Goal: Feedback & Contribution: Submit feedback/report problem

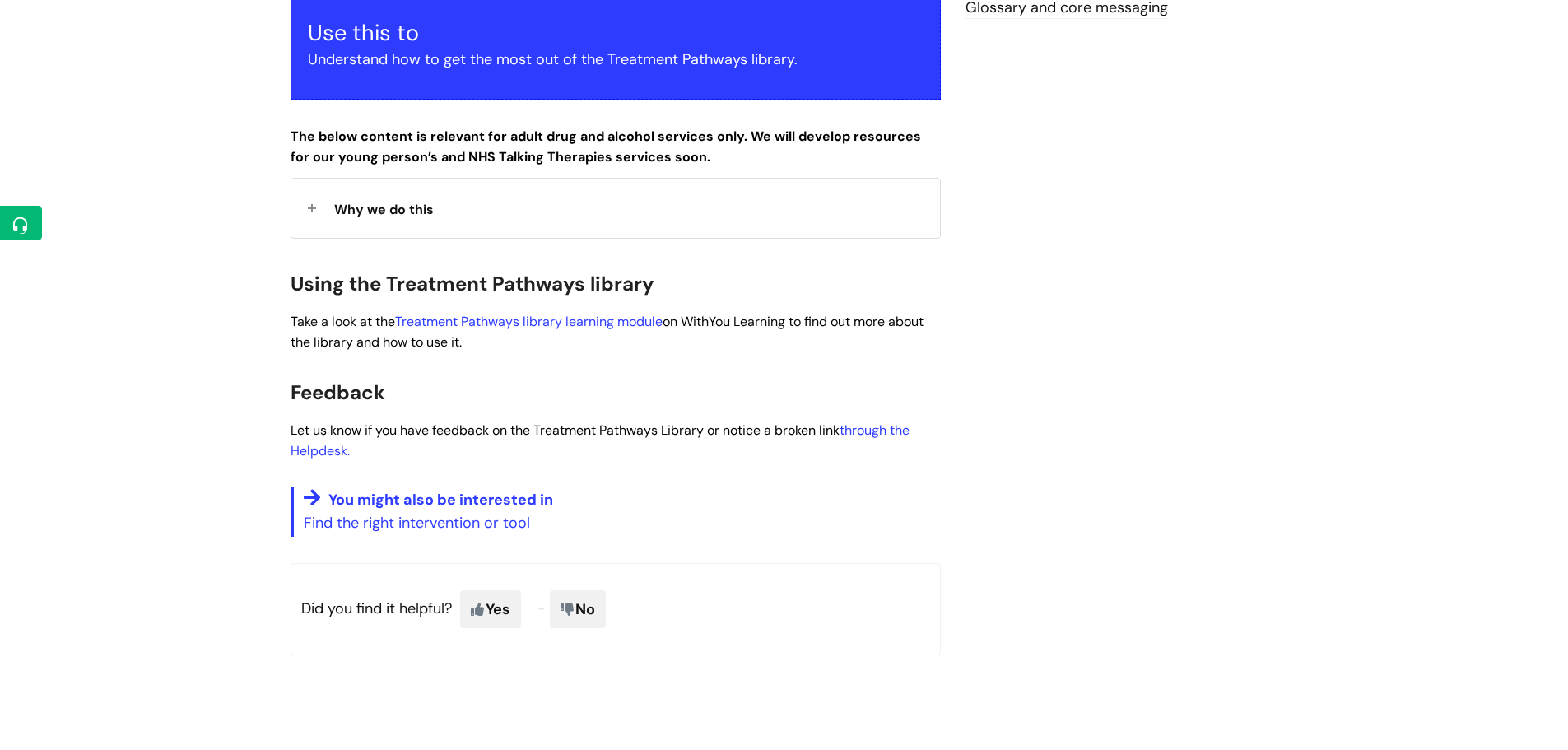
scroll to position [329, 0]
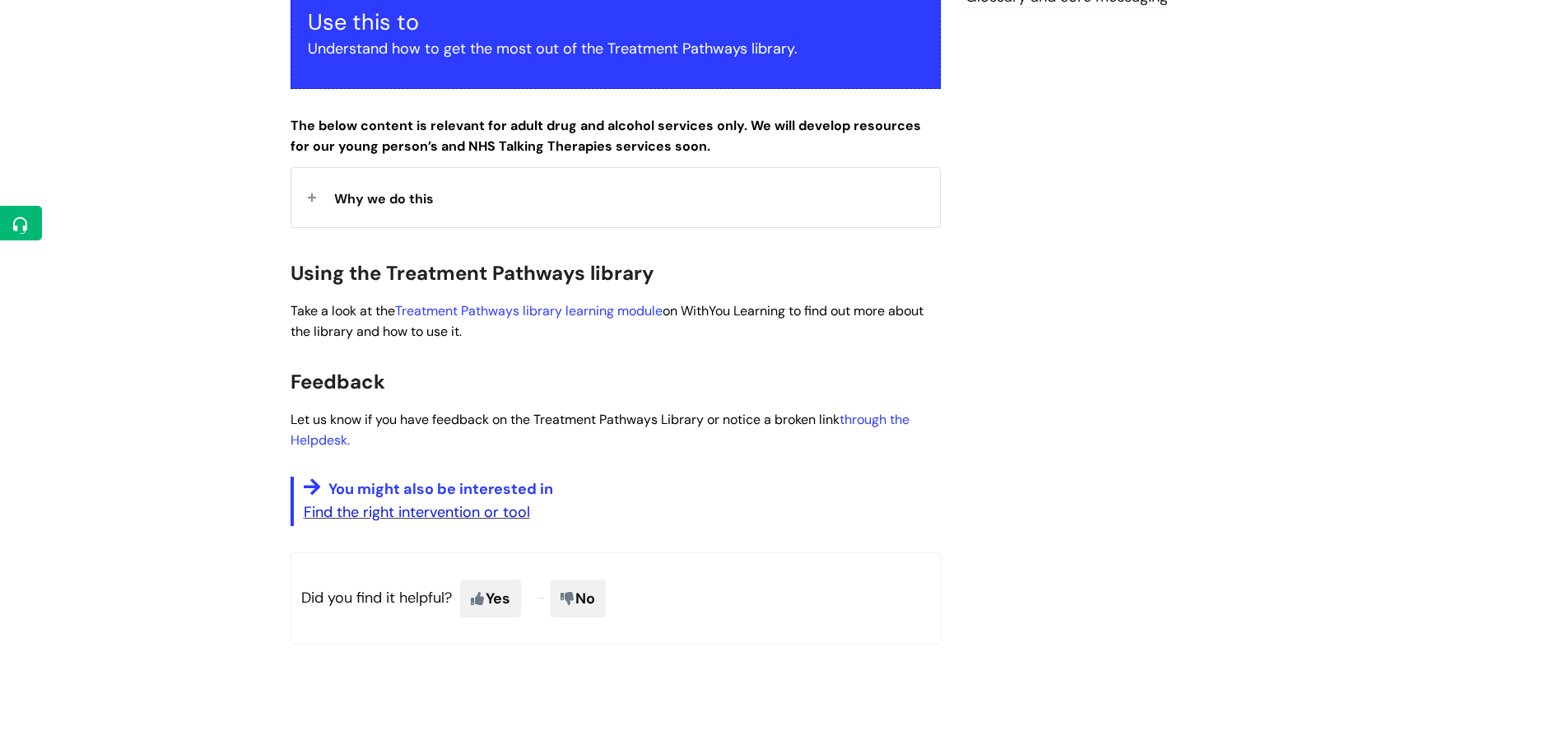
click at [392, 518] on link "Find the right intervention or tool" at bounding box center [416, 512] width 226 height 20
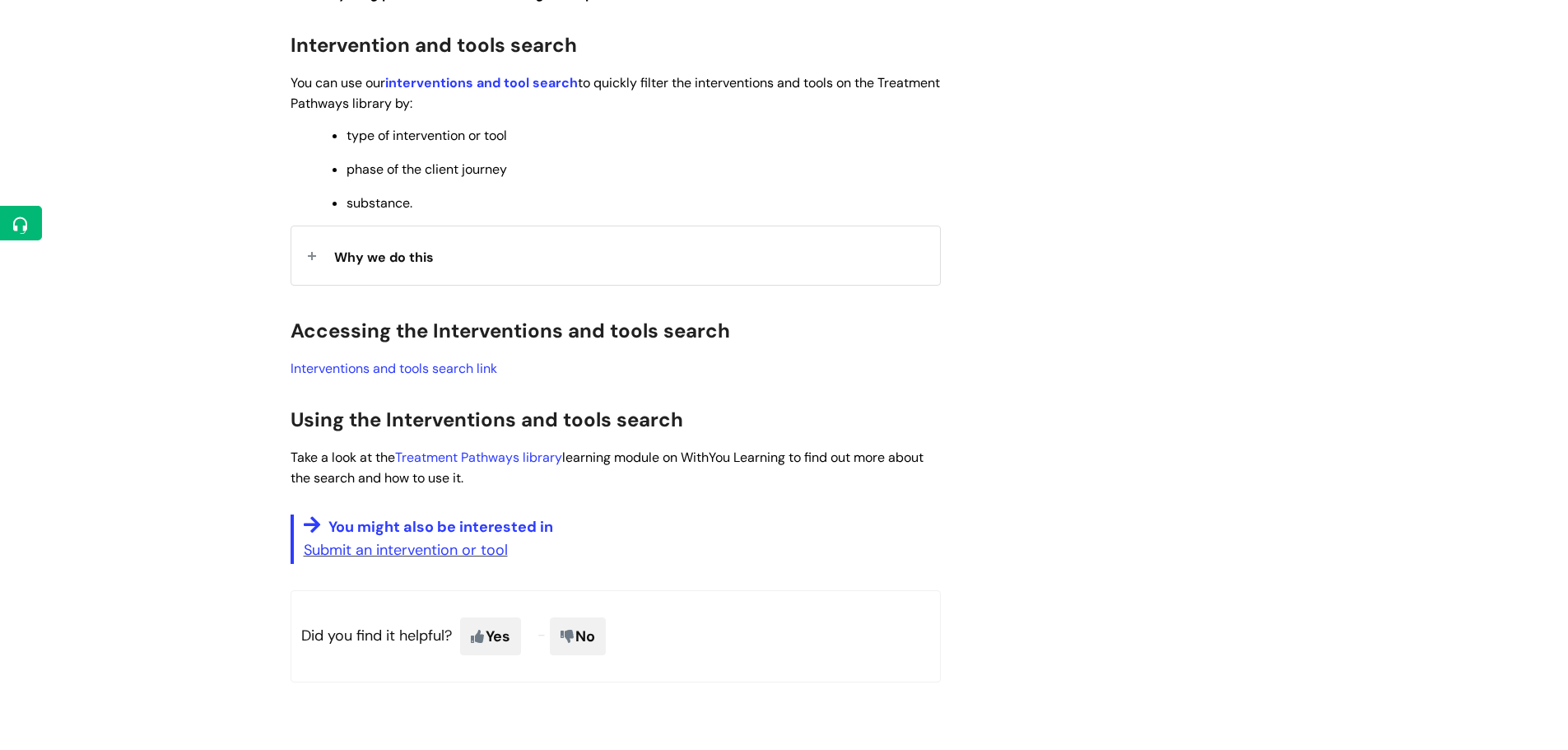
scroll to position [494, 0]
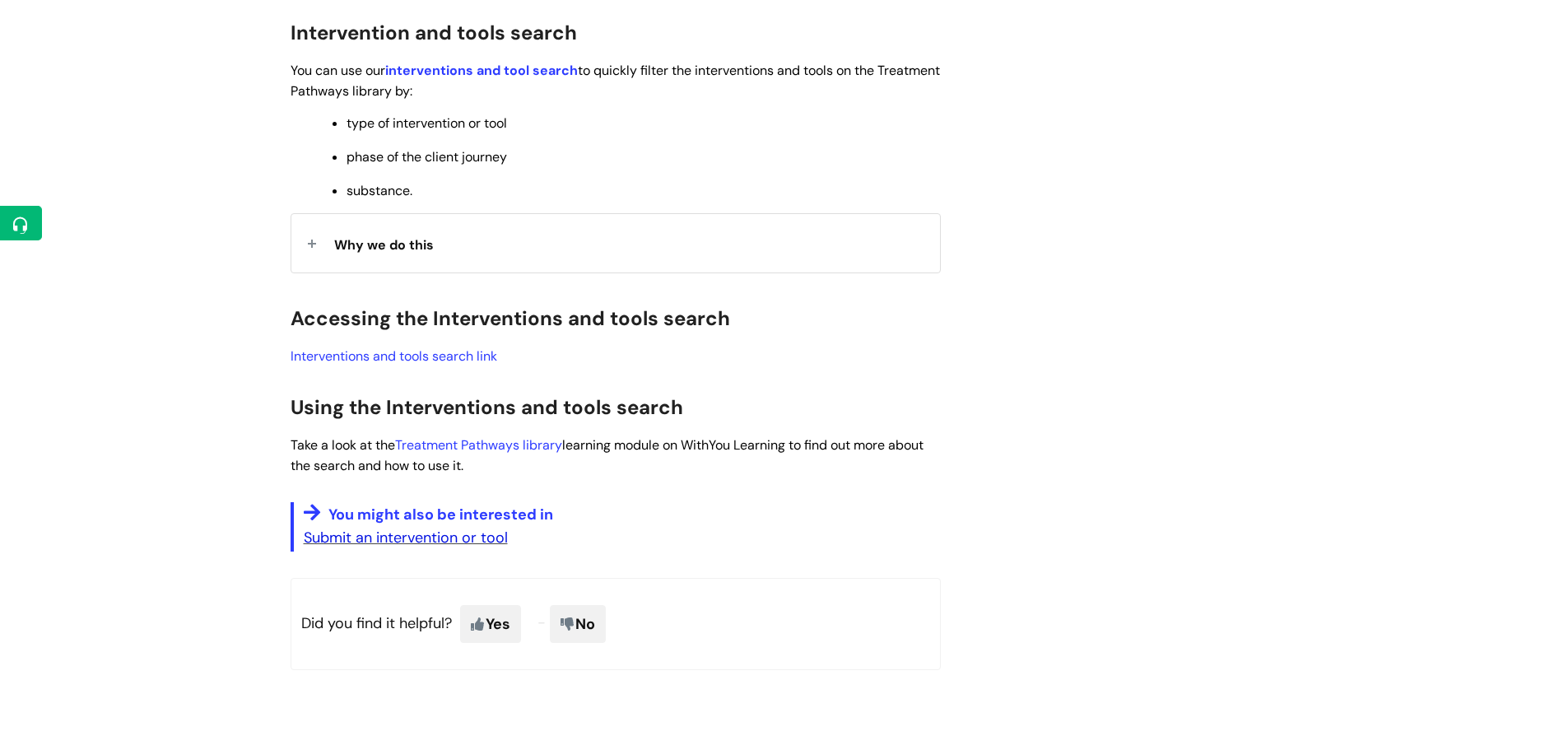
click at [340, 532] on link "Submit an intervention or tool" at bounding box center [405, 537] width 204 height 20
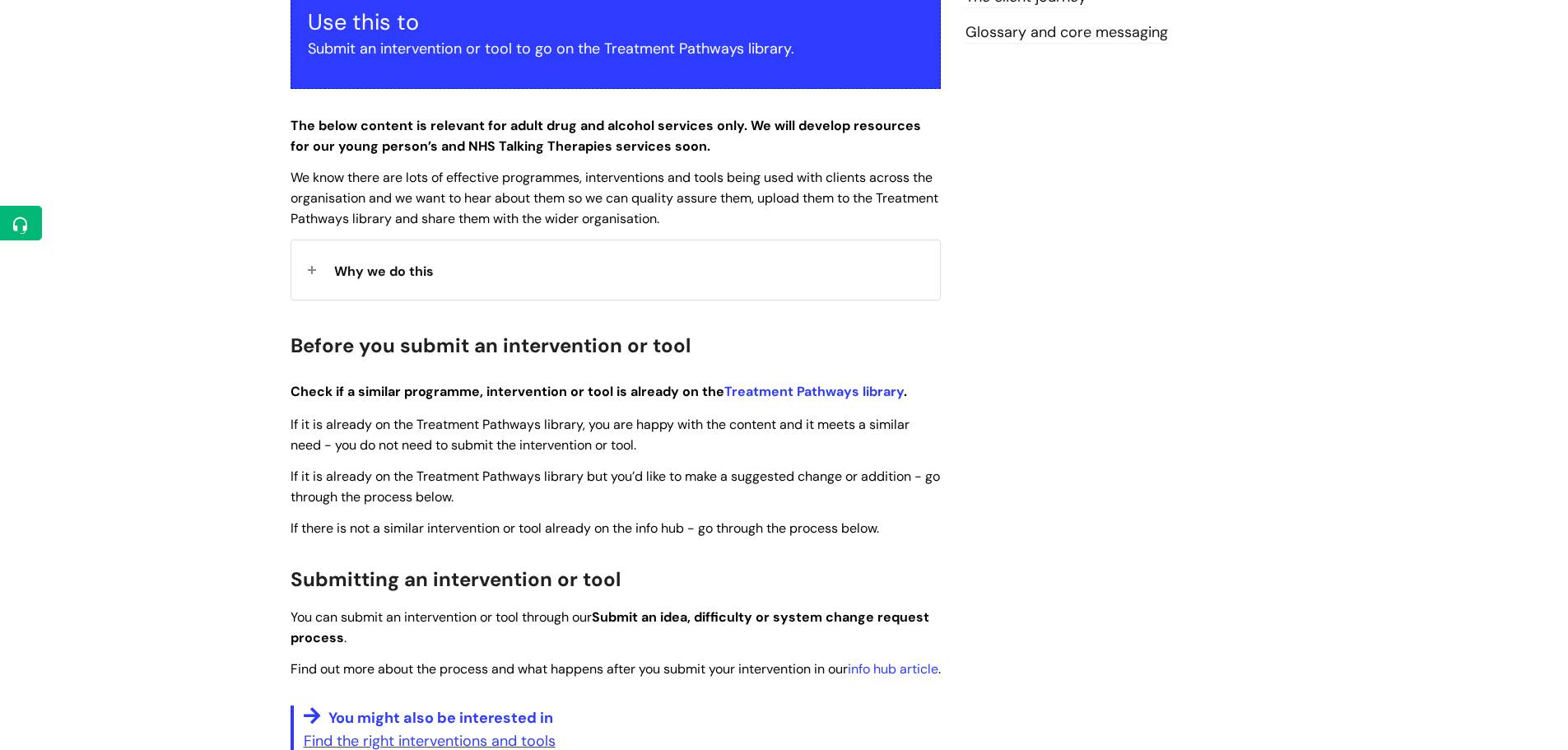
scroll to position [411, 0]
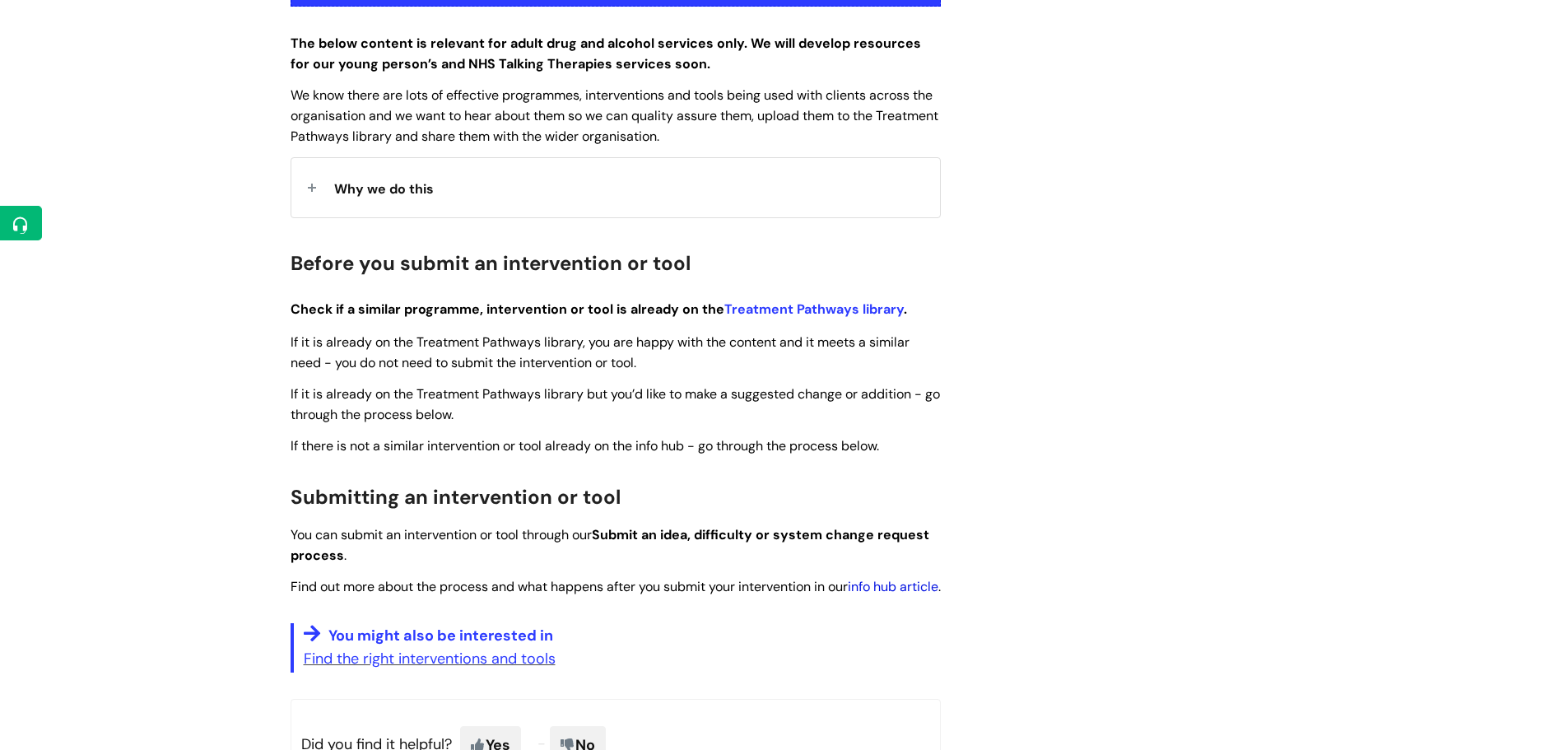
click at [894, 586] on link "info hub article" at bounding box center [893, 586] width 90 height 17
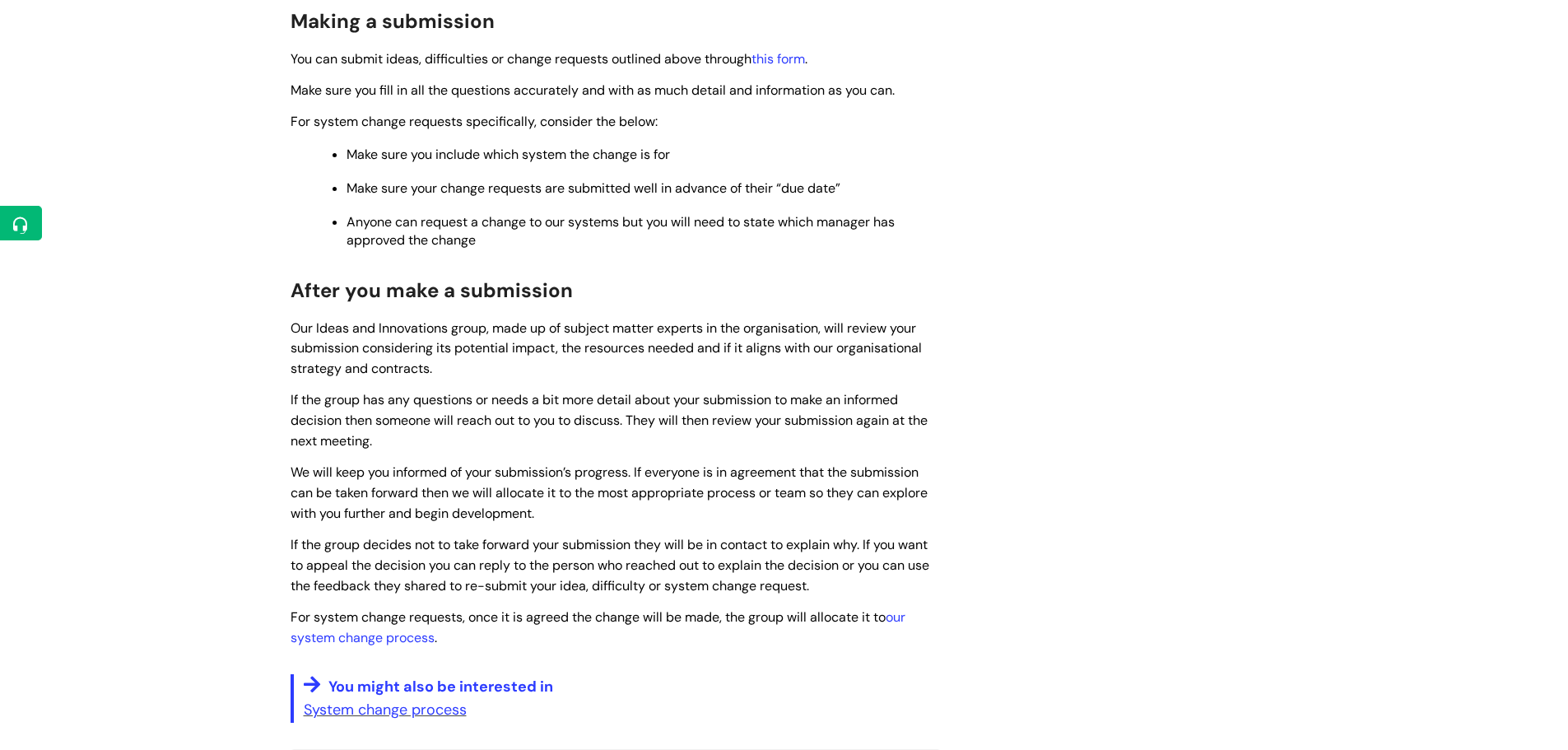
scroll to position [1153, 0]
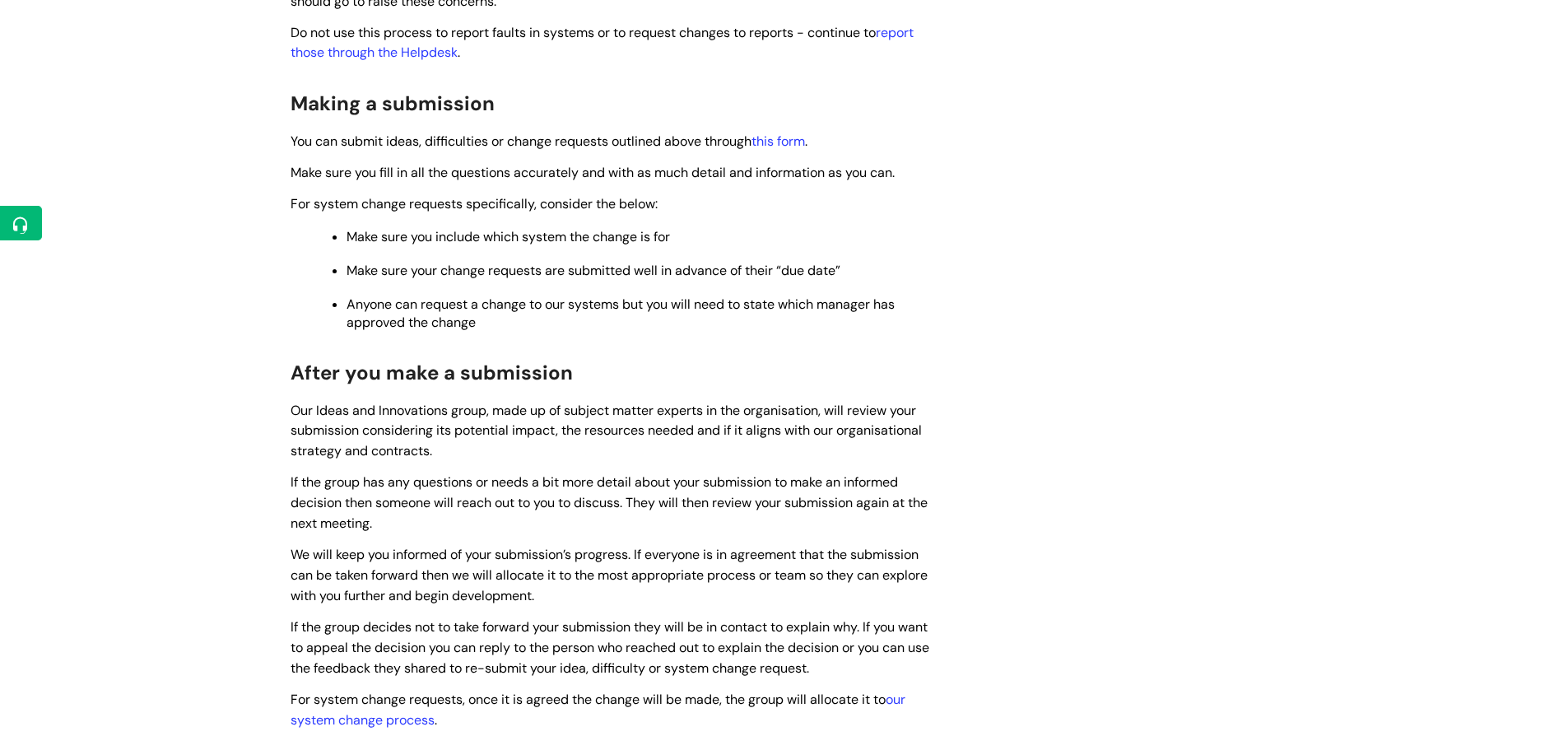
click at [786, 151] on p "You can submit ideas, difficulties or change requests outlined above through th…" at bounding box center [616, 141] width 650 height 20
click at [784, 141] on link "this form" at bounding box center [778, 141] width 54 height 17
